Goal: Information Seeking & Learning: Learn about a topic

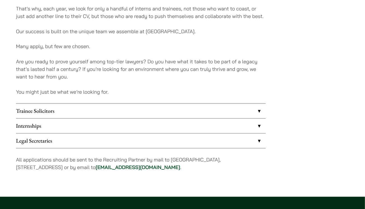
scroll to position [449, 0]
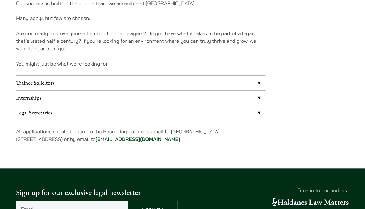
click at [259, 82] on link "Trainee Solicitors" at bounding box center [141, 83] width 250 height 15
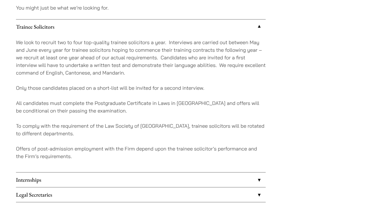
scroll to position [561, 0]
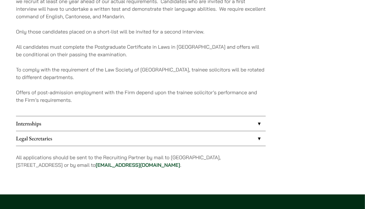
click at [258, 123] on link "Internships" at bounding box center [141, 123] width 250 height 15
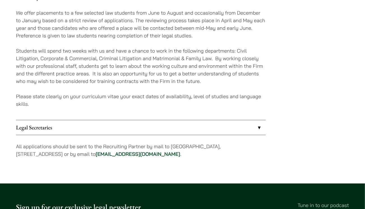
scroll to position [522, 0]
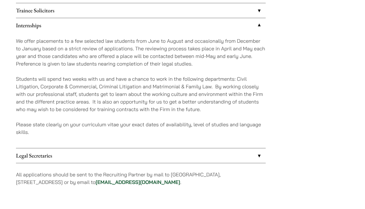
click at [258, 153] on link "Legal Secretaries" at bounding box center [141, 155] width 250 height 15
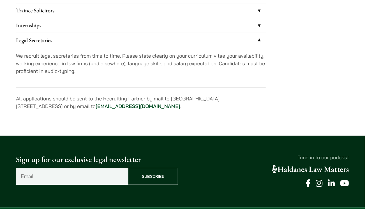
scroll to position [437, 0]
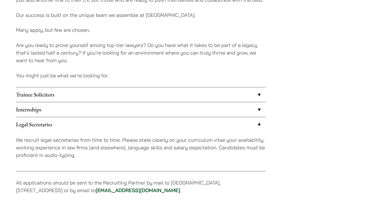
click at [258, 109] on link "Internships" at bounding box center [141, 109] width 250 height 15
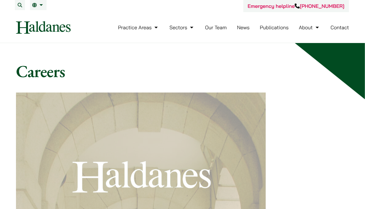
click at [239, 27] on link "News" at bounding box center [243, 27] width 13 height 6
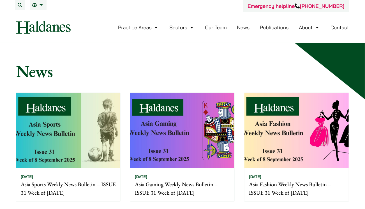
click at [217, 28] on link "Our Team" at bounding box center [216, 27] width 22 height 6
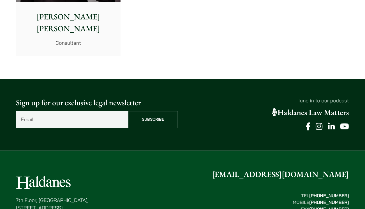
scroll to position [3167, 0]
